Goal: Task Accomplishment & Management: Manage account settings

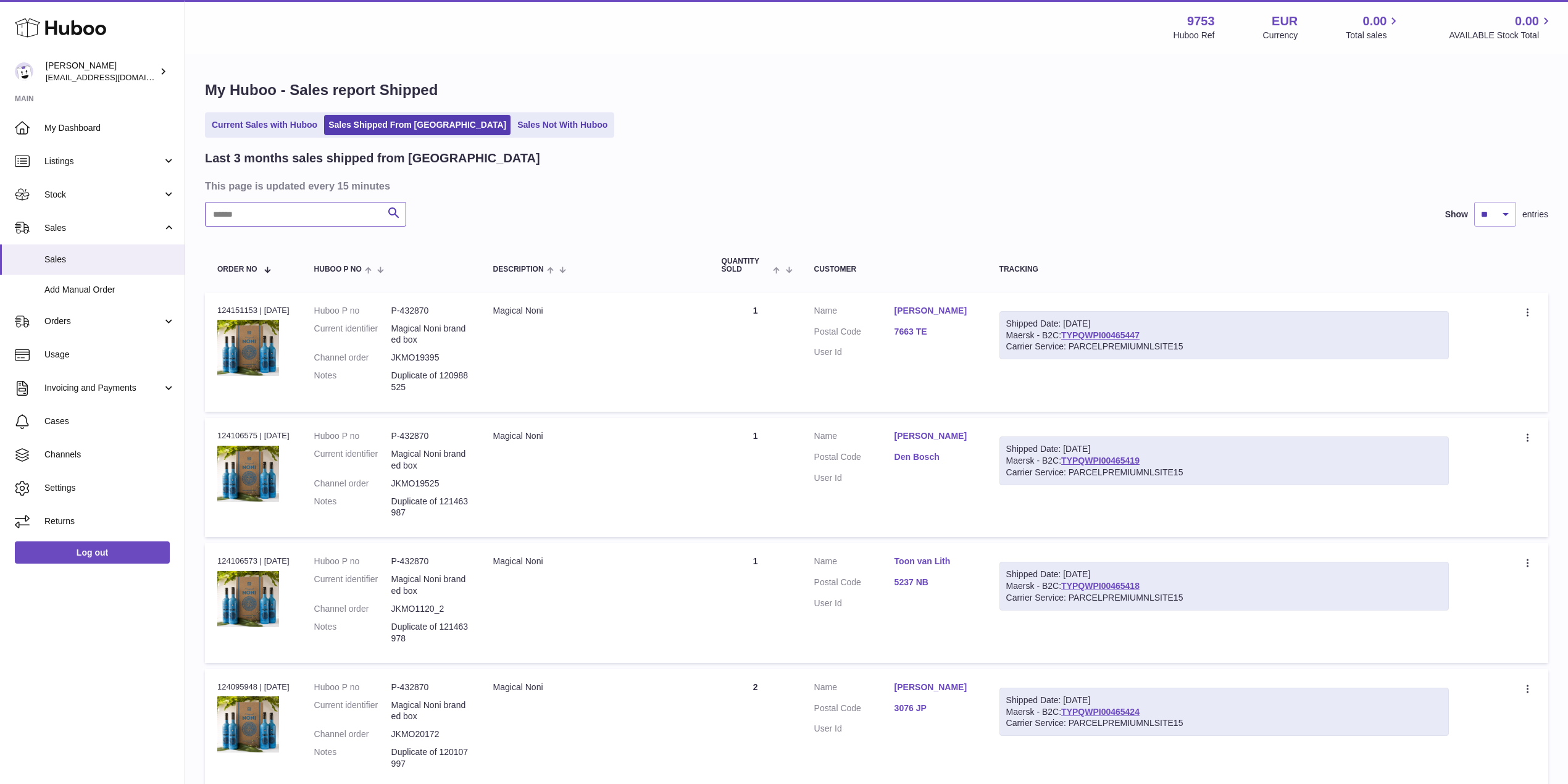
click at [267, 203] on input "text" at bounding box center [306, 214] width 201 height 25
click at [282, 131] on link "Current Sales with Huboo" at bounding box center [264, 125] width 114 height 20
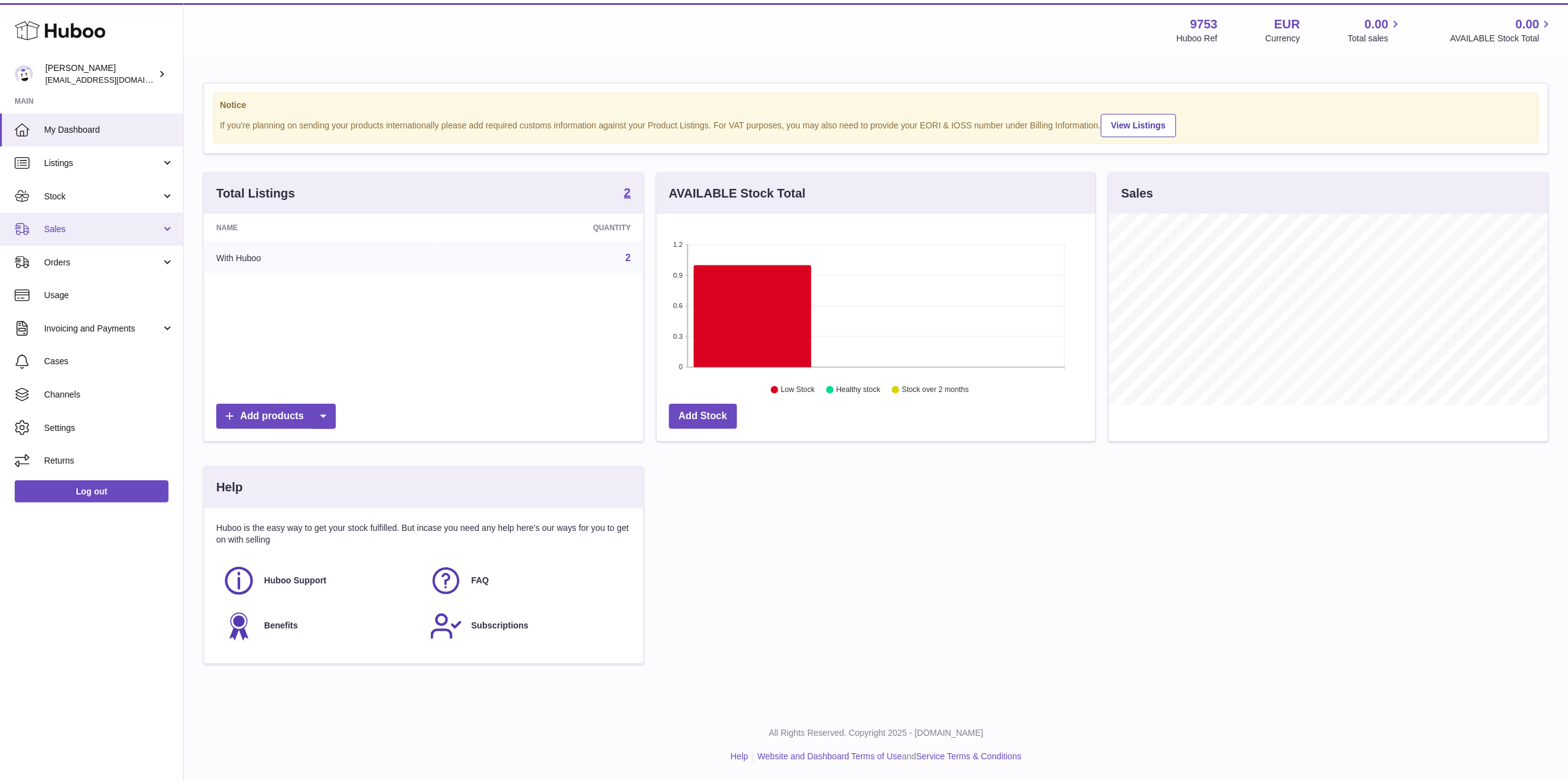
scroll to position [192, 438]
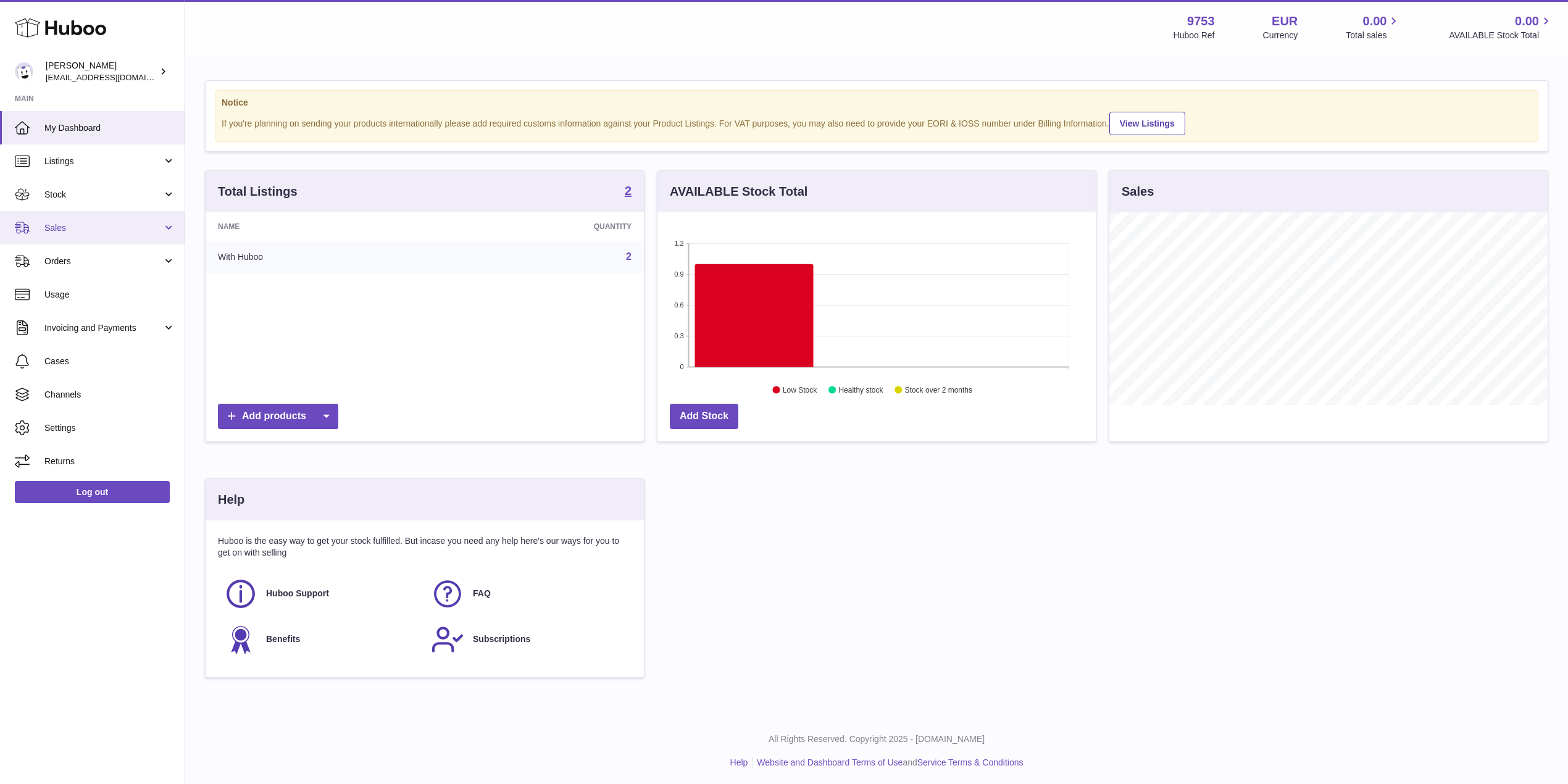
click at [100, 233] on span "Sales" at bounding box center [103, 227] width 118 height 11
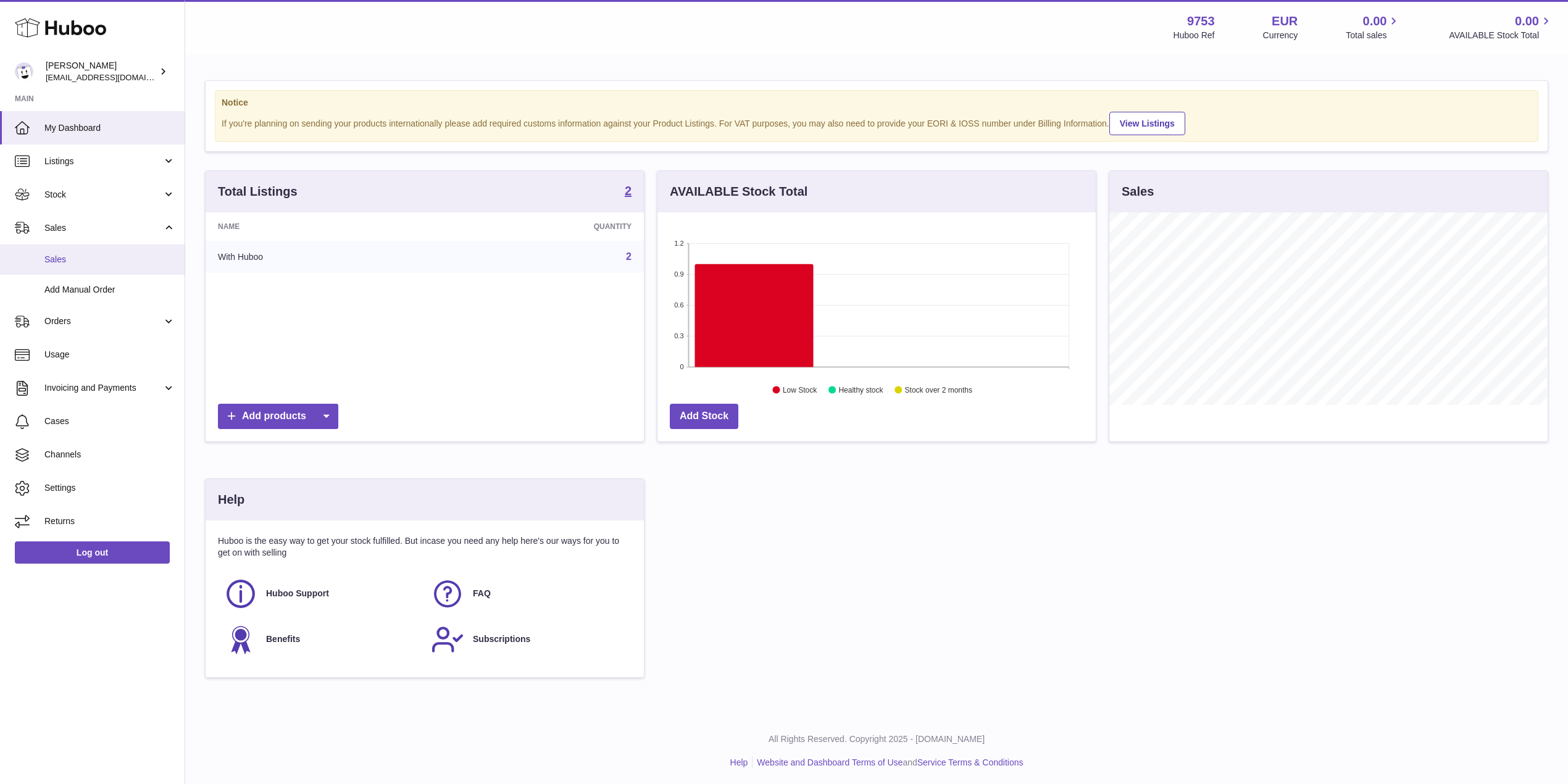
click at [104, 262] on span "Sales" at bounding box center [110, 259] width 131 height 11
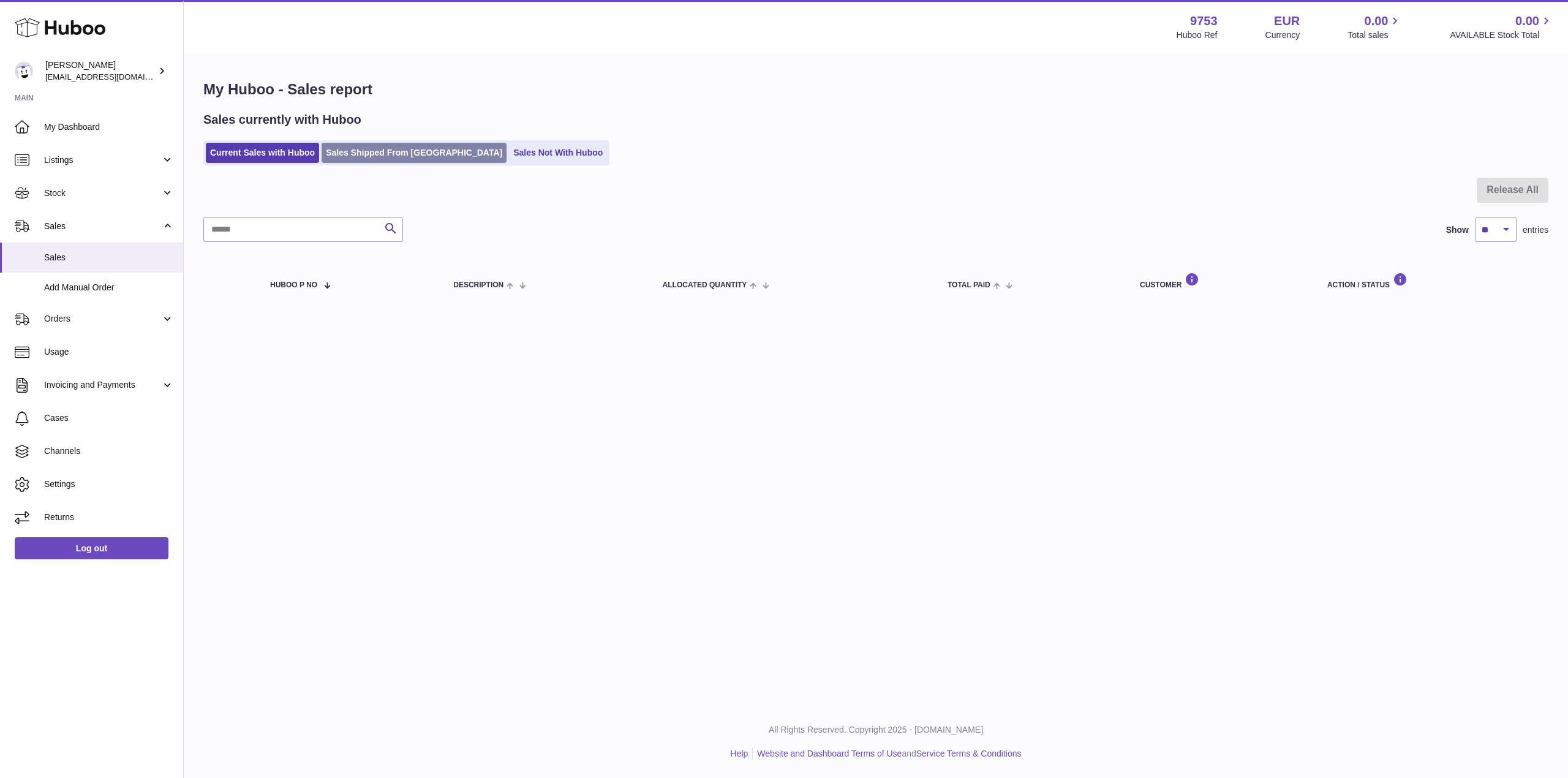
click at [393, 155] on link "Sales Shipped From [GEOGRAPHIC_DATA]" at bounding box center [414, 153] width 185 height 20
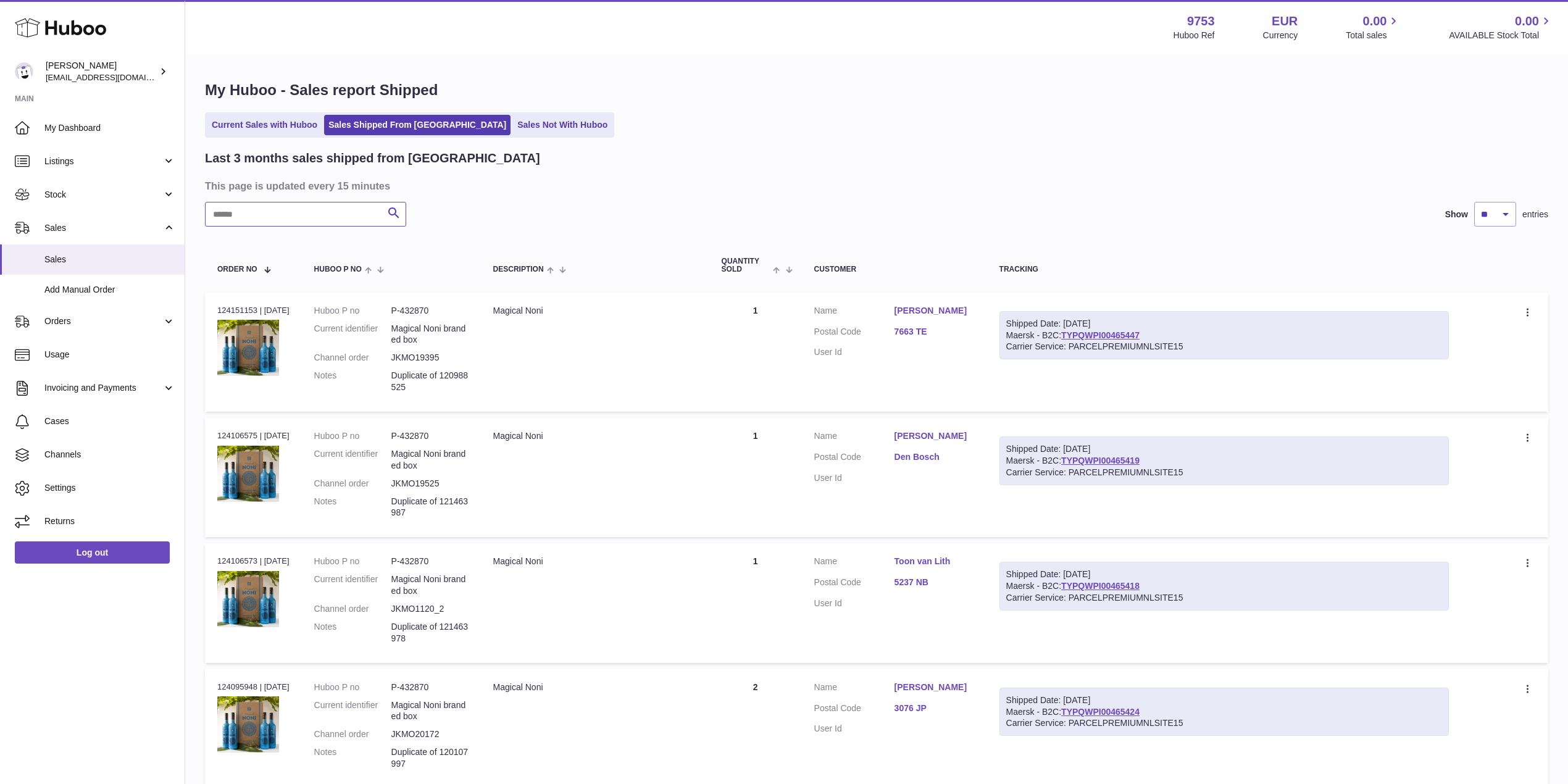
click at [312, 213] on input "text" at bounding box center [306, 214] width 201 height 25
type input "******"
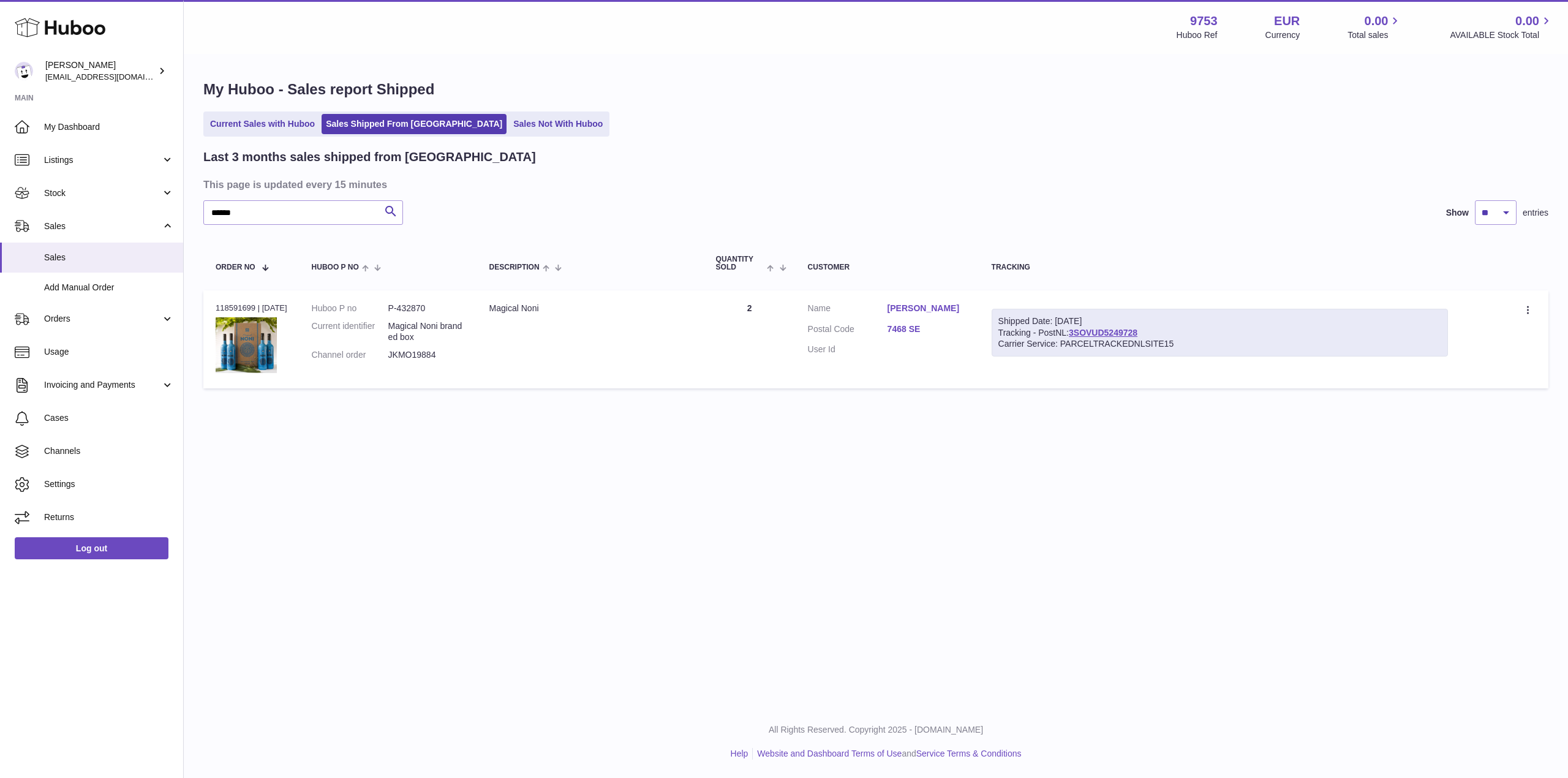
click at [907, 330] on link "7468 SE" at bounding box center [927, 329] width 79 height 11
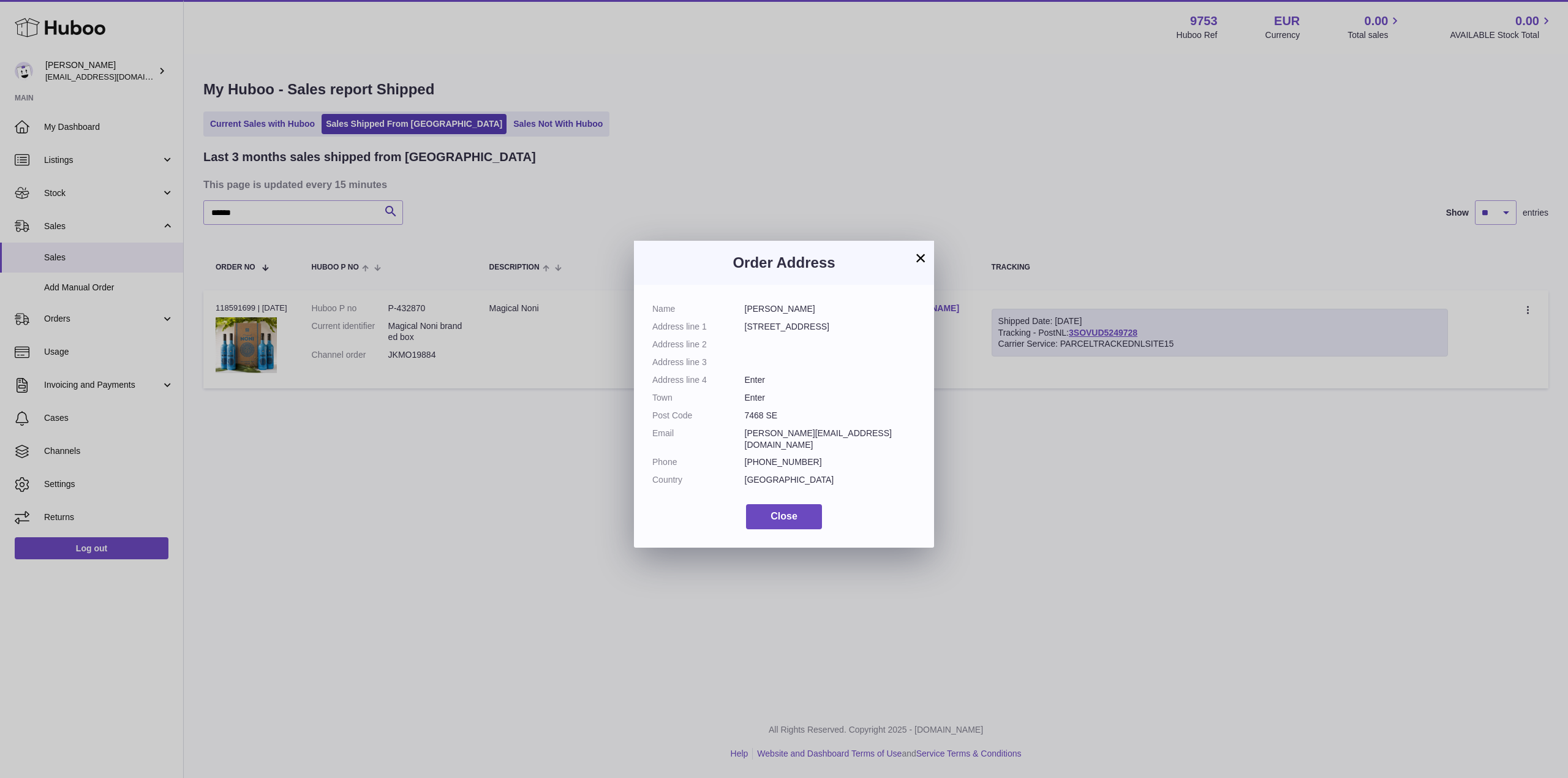
click at [923, 255] on button "×" at bounding box center [921, 258] width 15 height 15
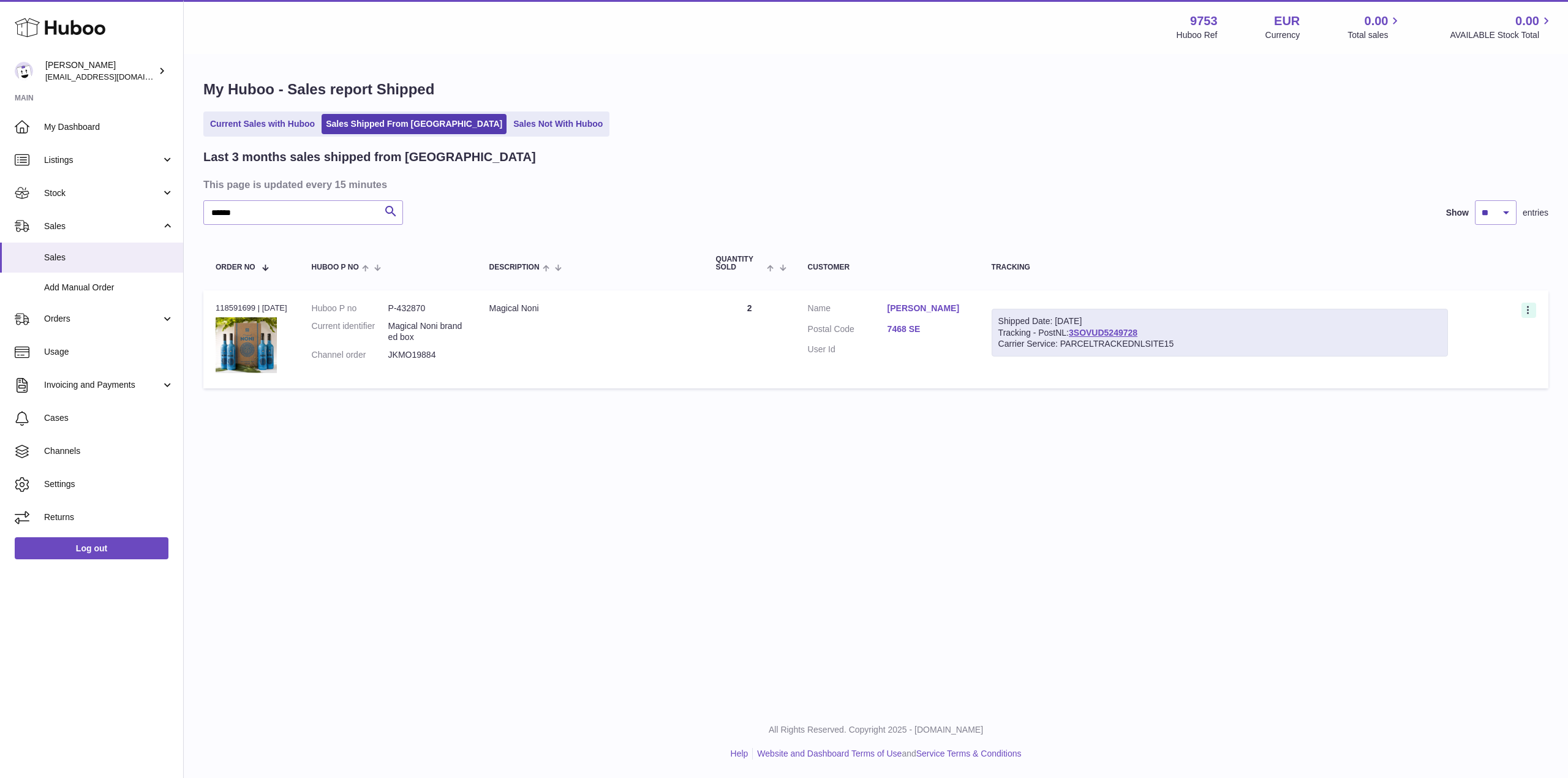
click at [1530, 309] on icon at bounding box center [1529, 311] width 14 height 12
click at [1467, 363] on li "Duplicate Order" at bounding box center [1475, 363] width 123 height 26
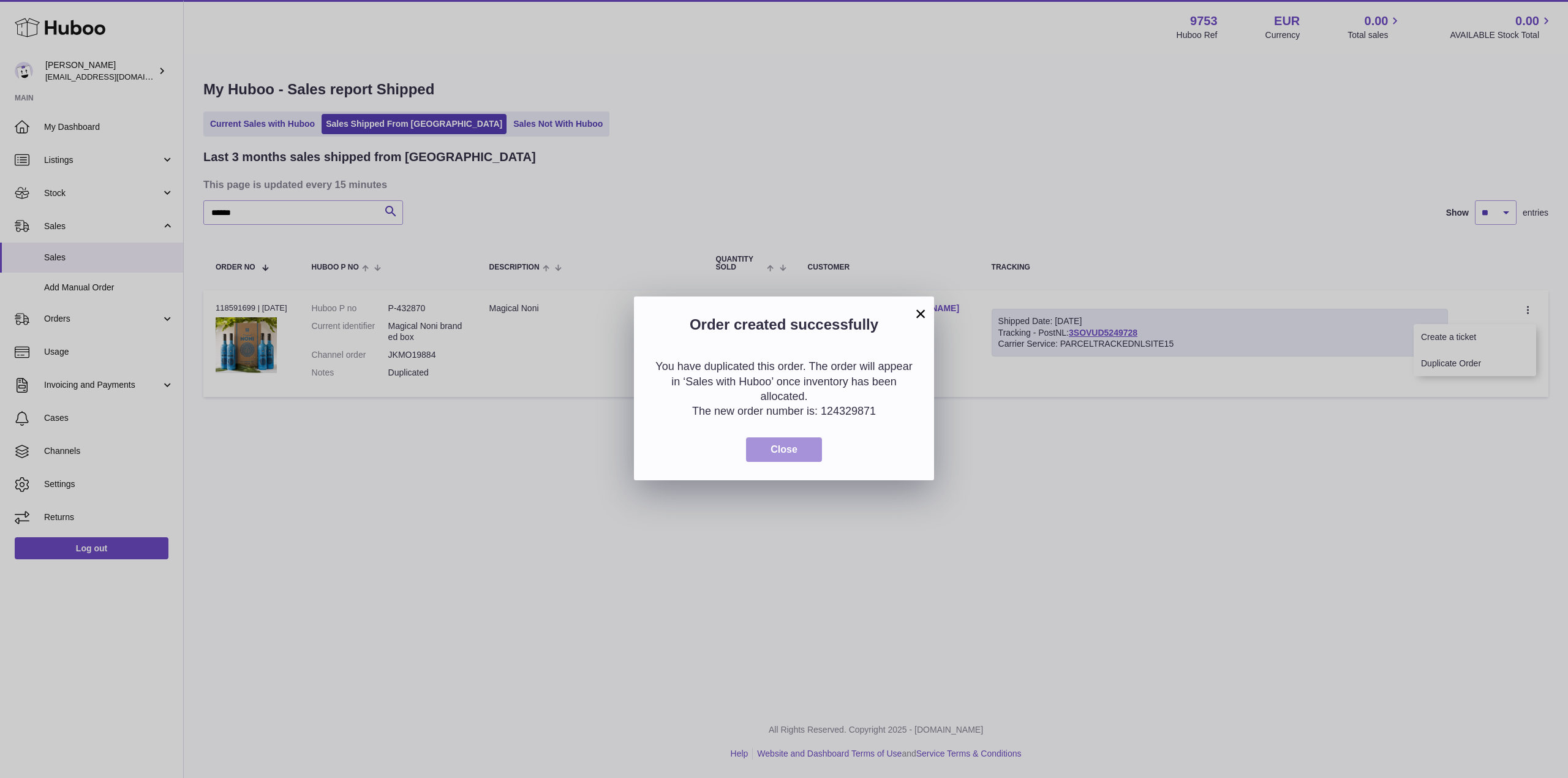
click at [816, 442] on button "Close" at bounding box center [784, 450] width 76 height 25
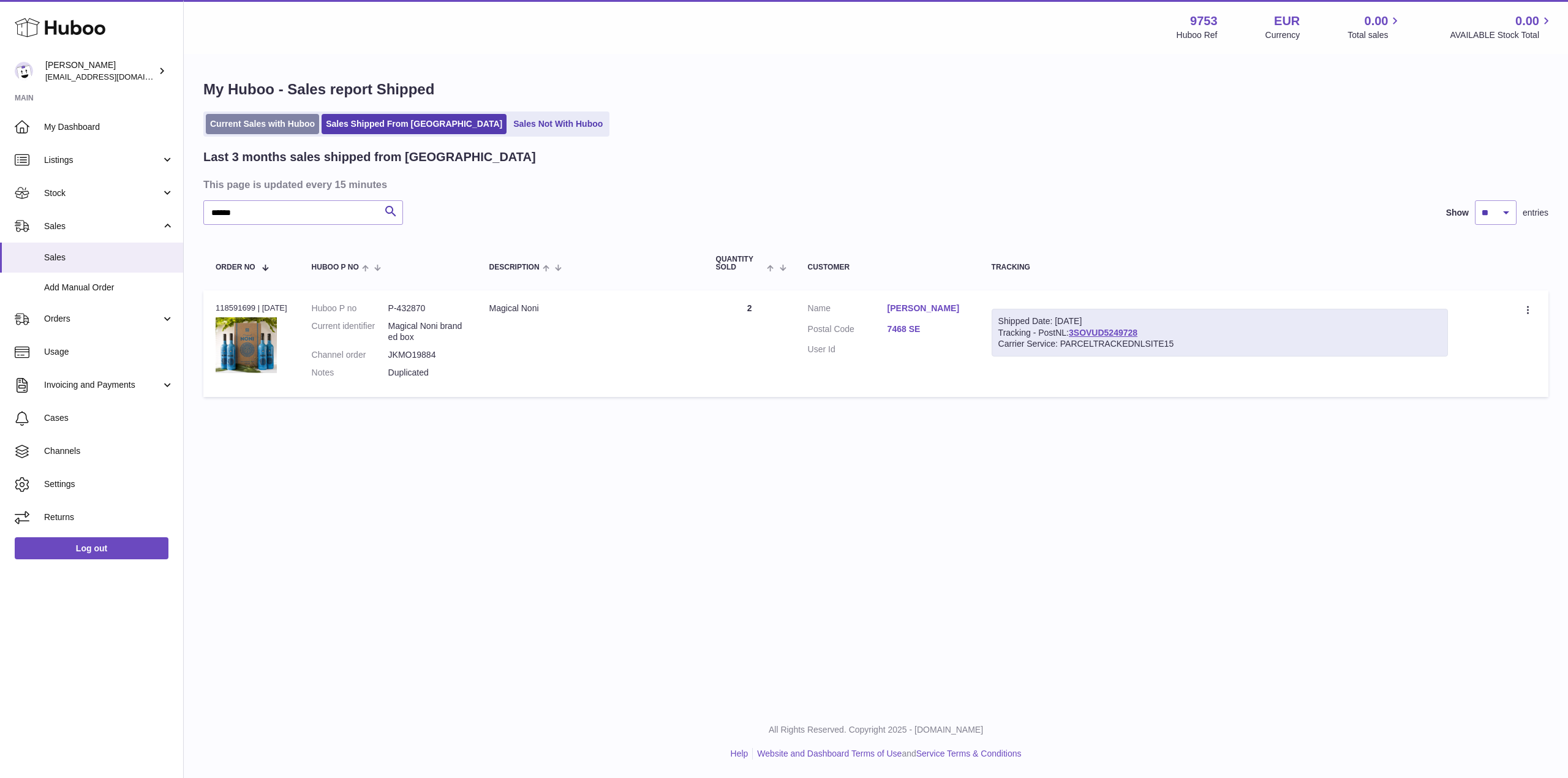
click at [248, 120] on link "Current Sales with Huboo" at bounding box center [262, 124] width 113 height 20
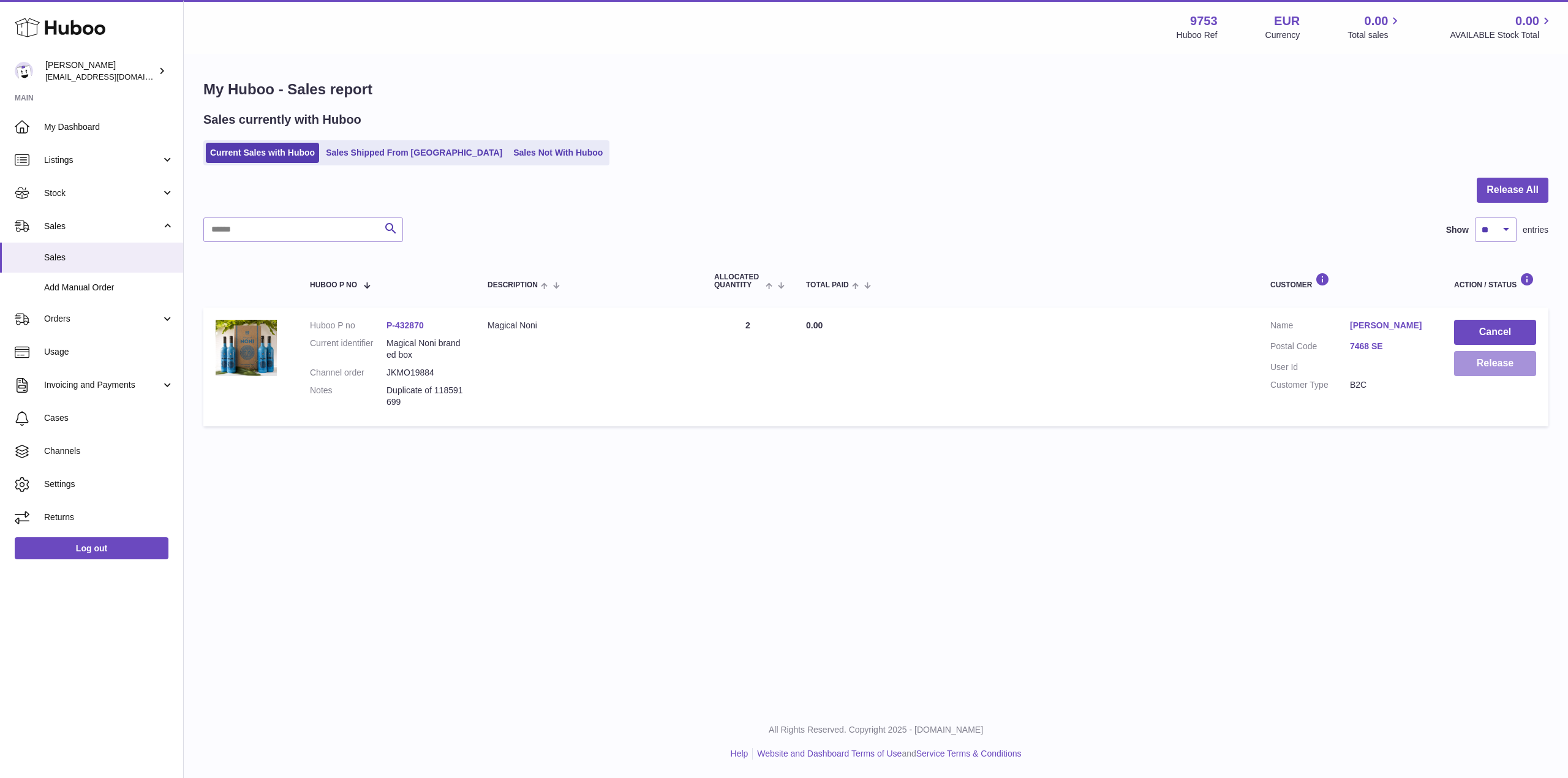
click at [1503, 359] on button "Release" at bounding box center [1495, 364] width 82 height 25
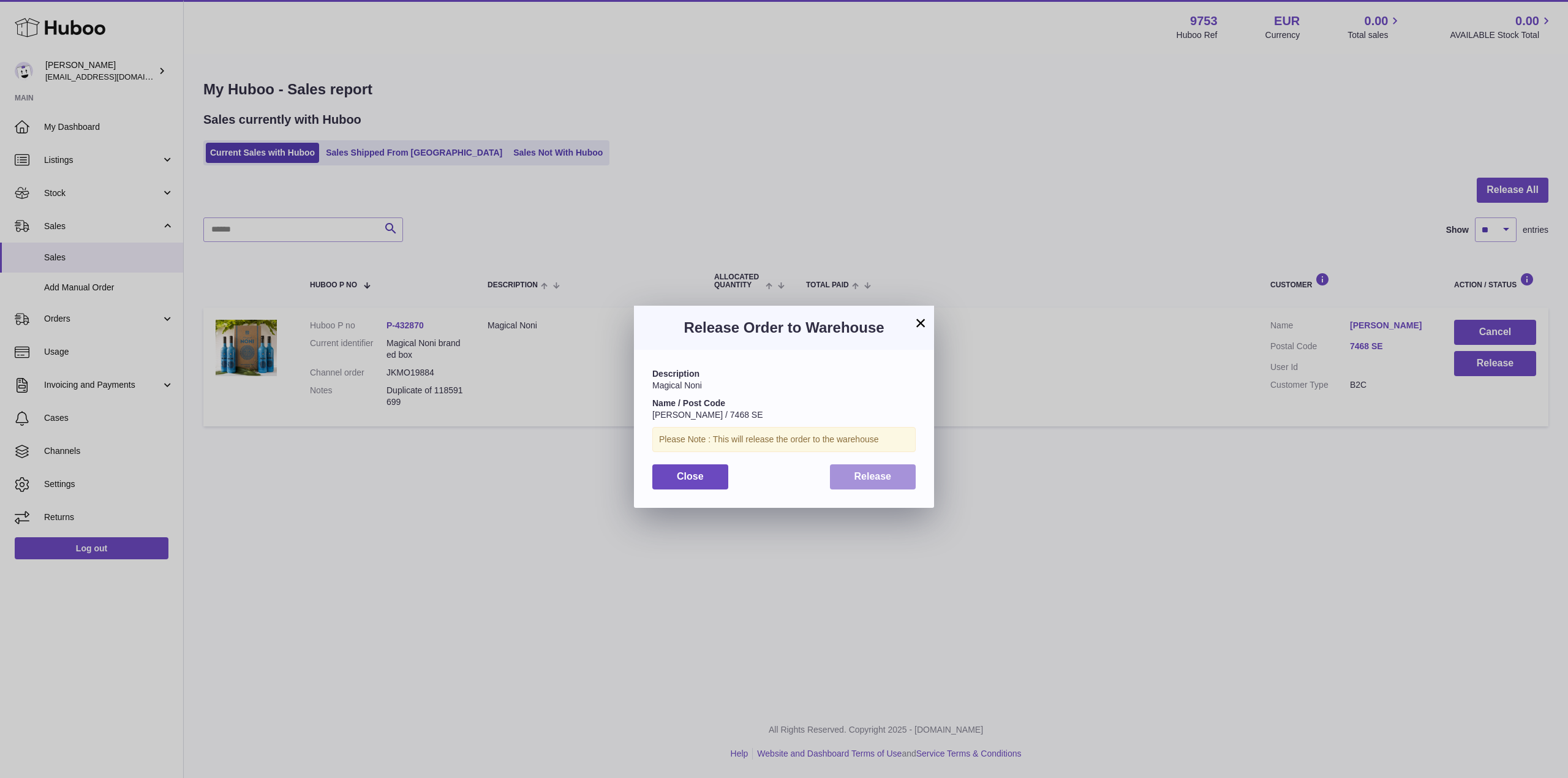
click at [875, 473] on span "Release" at bounding box center [873, 477] width 37 height 11
